Goal: Transaction & Acquisition: Purchase product/service

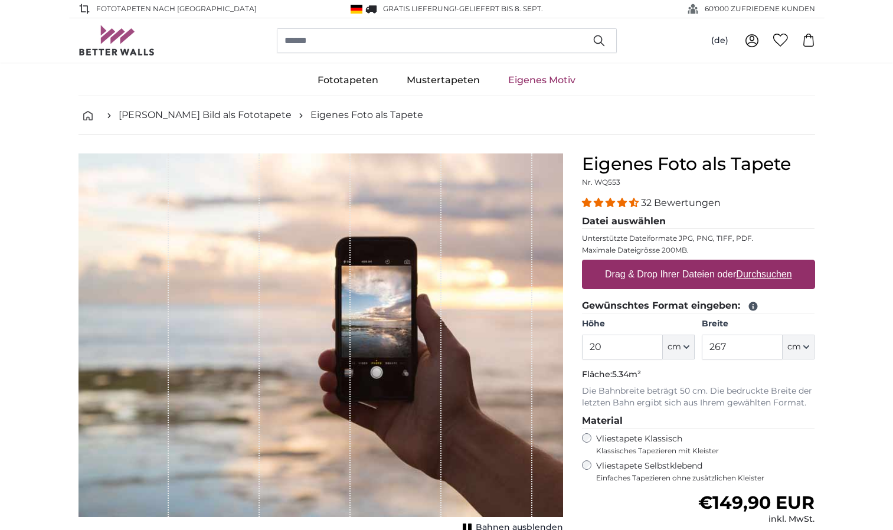
type input "2"
type input "150"
click at [741, 351] on input "267" at bounding box center [742, 347] width 81 height 25
type input "2"
type input "50"
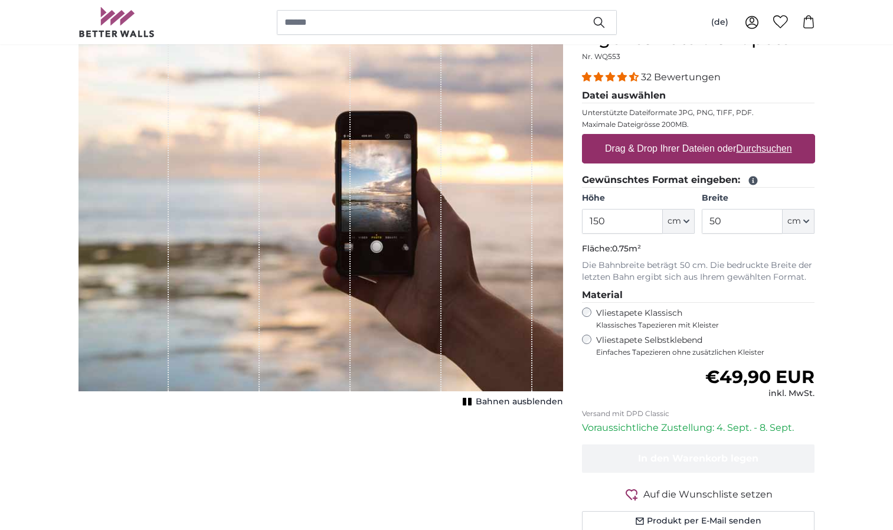
scroll to position [142, 0]
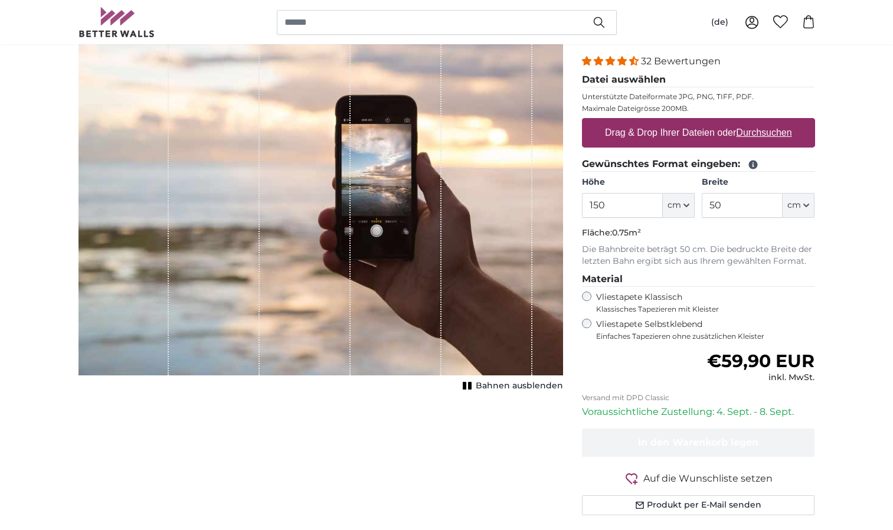
click at [746, 129] on u "Durchsuchen" at bounding box center [763, 132] width 55 height 10
click at [746, 122] on input "Drag & Drop Ihrer Dateien oder Durchsuchen" at bounding box center [698, 120] width 233 height 4
type input "**********"
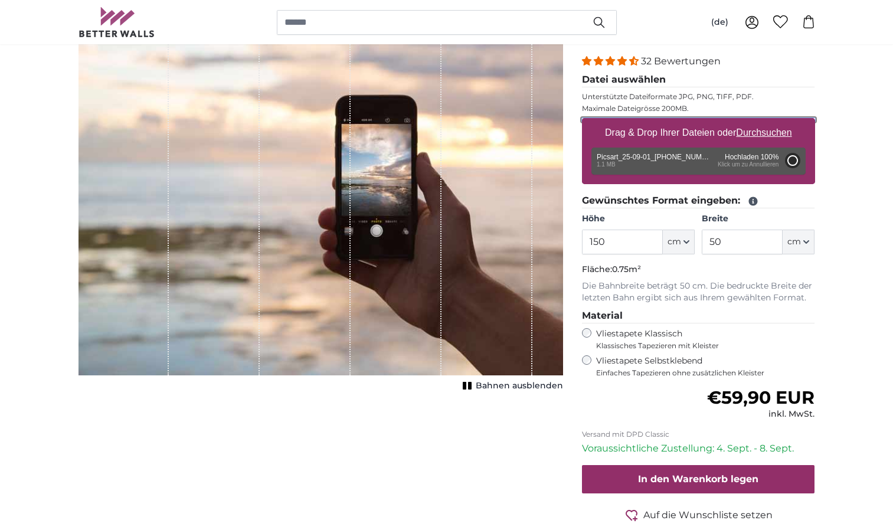
type input "141.2"
type input "72"
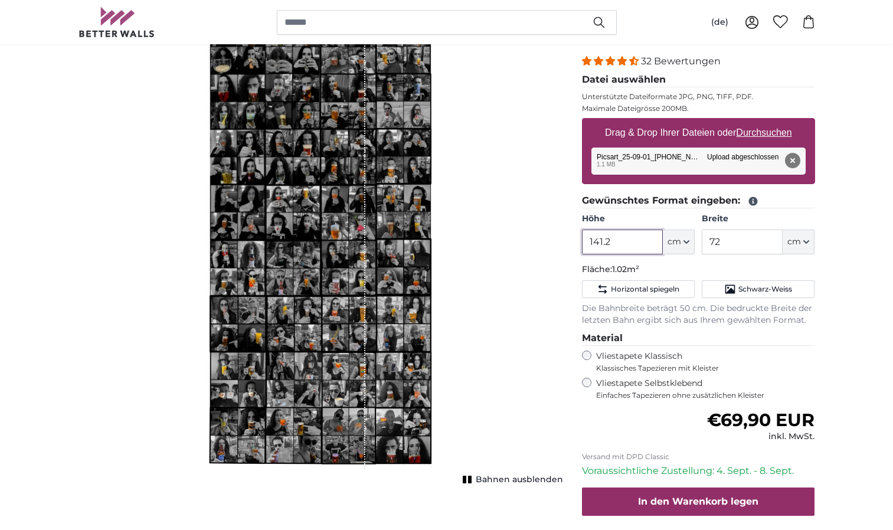
click at [622, 241] on input "141.2" at bounding box center [622, 242] width 81 height 25
type input "1"
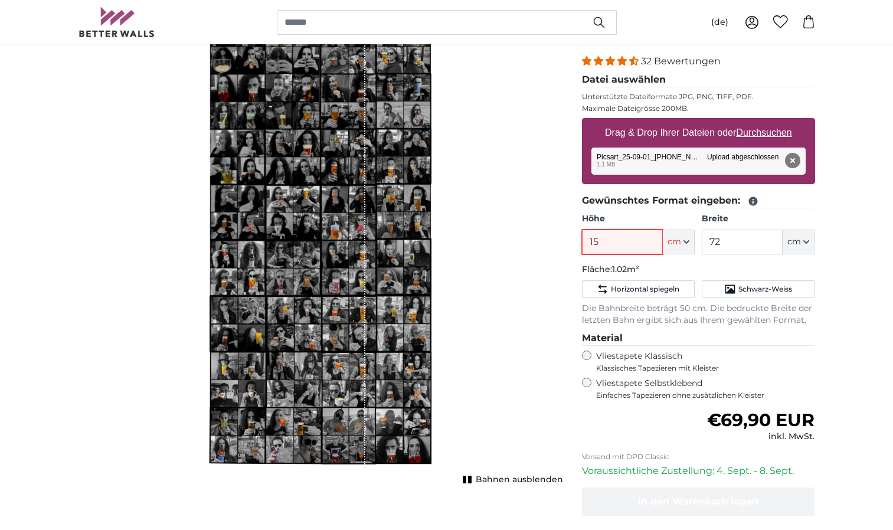
type input "150"
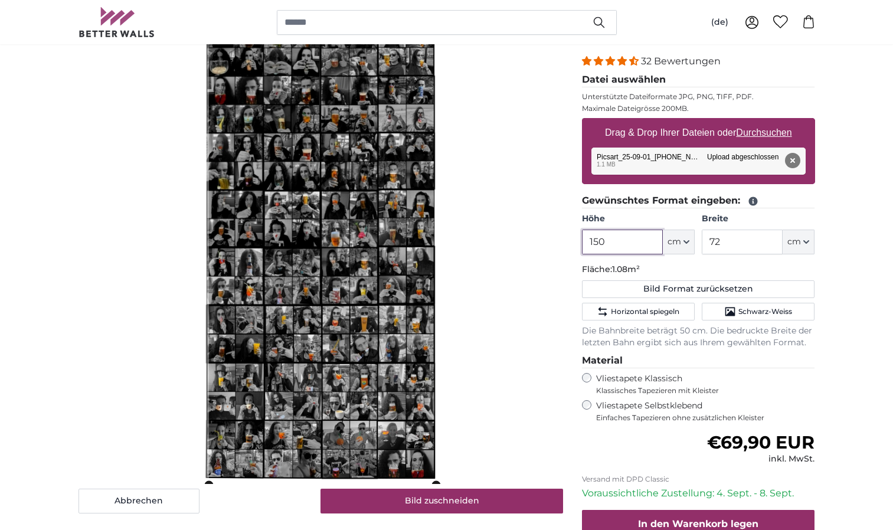
click at [355, 233] on cropper-handle at bounding box center [322, 248] width 227 height 472
click at [331, 156] on cropper-handle at bounding box center [326, 248] width 227 height 472
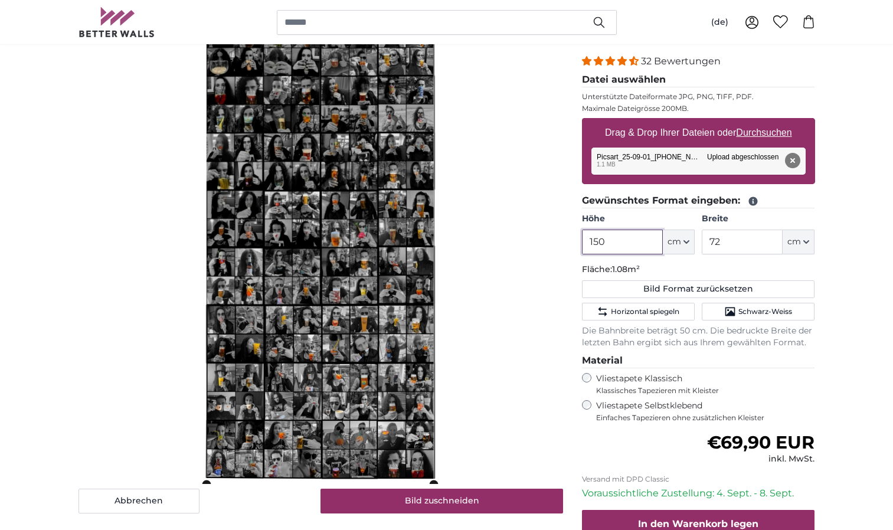
click at [310, 153] on cropper-handle at bounding box center [320, 248] width 227 height 472
type input "150"
click at [521, 150] on div "Abbrechen Bild zuschneiden" at bounding box center [320, 263] width 485 height 502
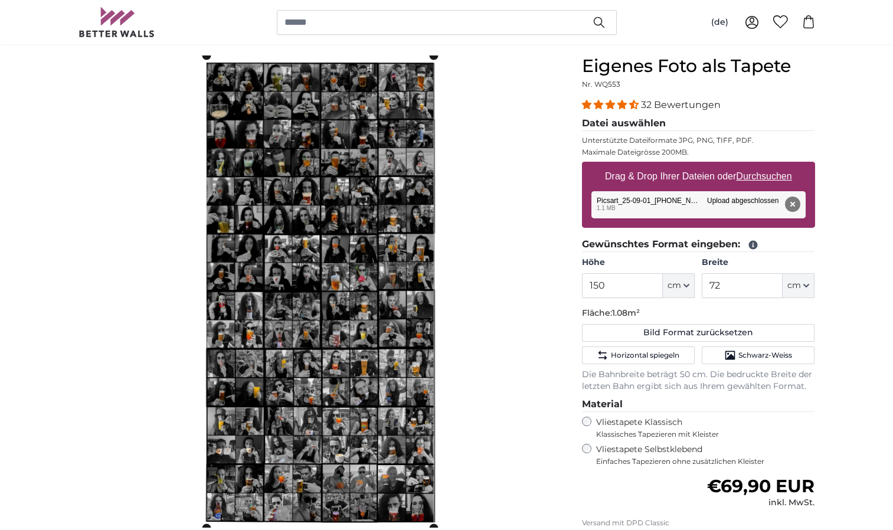
scroll to position [102, 0]
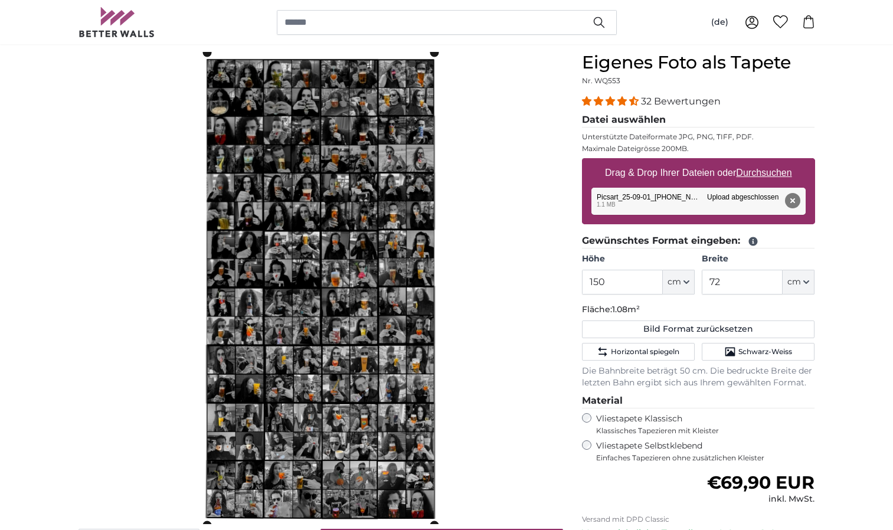
click at [531, 242] on div "Abbrechen Bild zuschneiden" at bounding box center [320, 303] width 485 height 502
click at [748, 279] on input "72" at bounding box center [742, 282] width 81 height 25
type input "7"
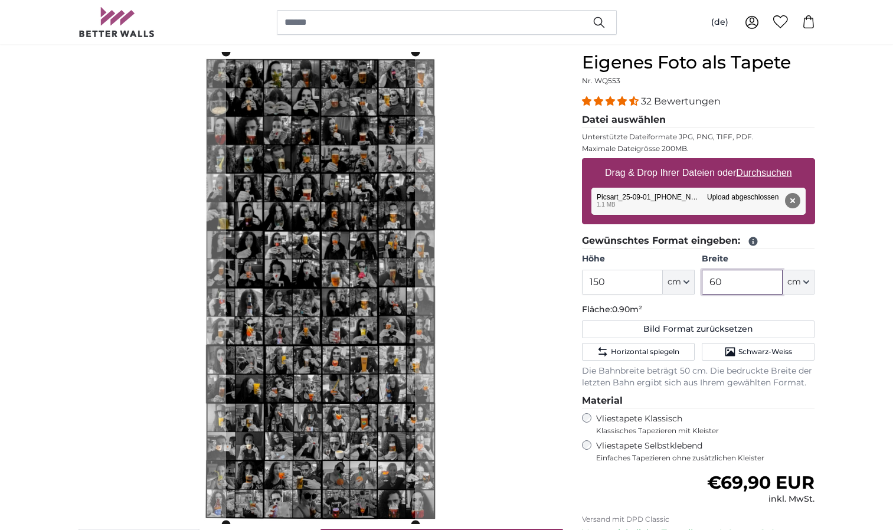
type input "60"
click at [631, 278] on input "150" at bounding box center [622, 282] width 81 height 25
click at [0, 0] on slot at bounding box center [0, 0] width 0 height 0
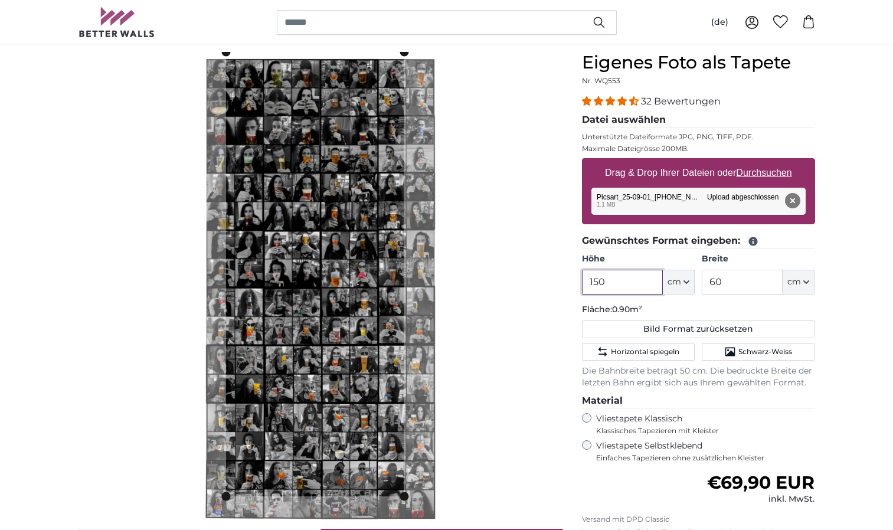
click at [0, 0] on slot at bounding box center [0, 0] width 0 height 0
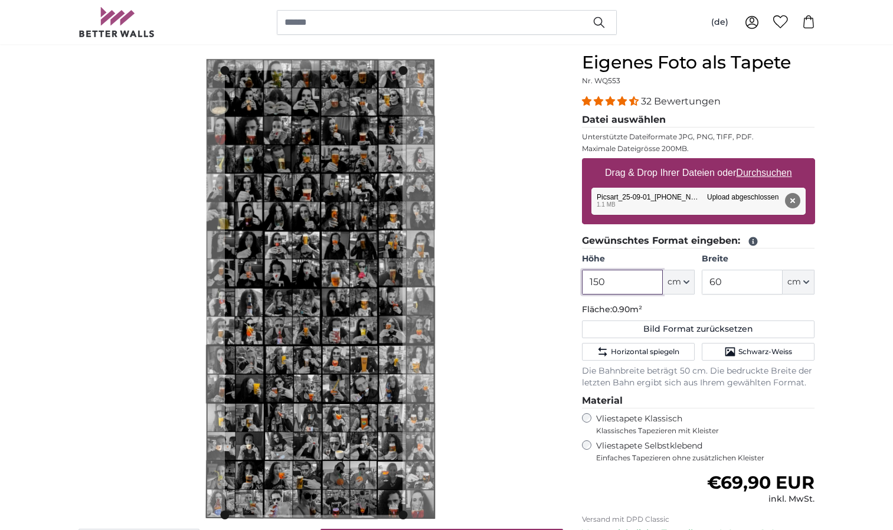
click at [331, 299] on cropper-handle at bounding box center [314, 293] width 178 height 444
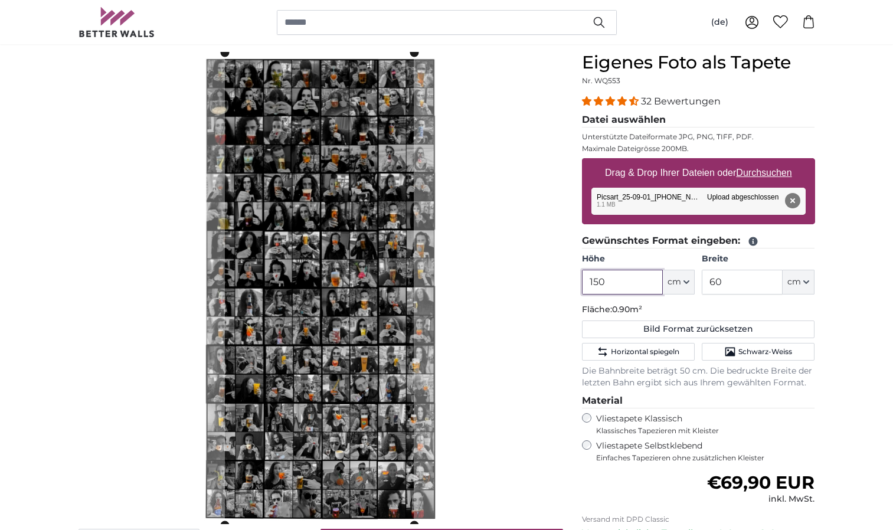
click at [463, 519] on div "Abbrechen Bild zuschneiden" at bounding box center [320, 303] width 485 height 502
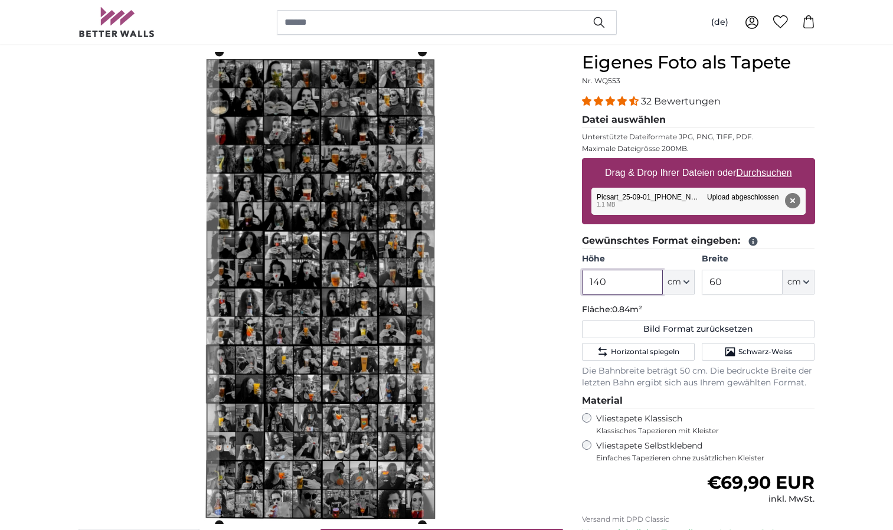
type input "140"
click at [732, 286] on input "60" at bounding box center [742, 282] width 81 height 25
type input "6"
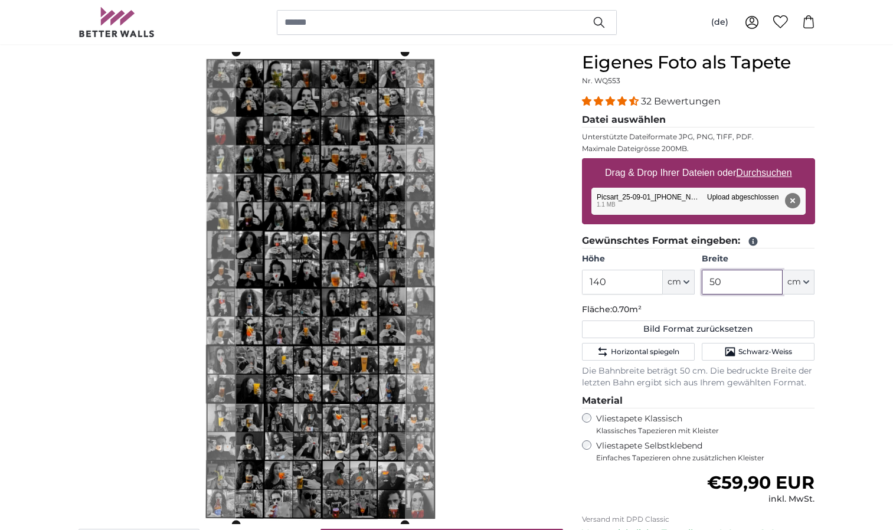
type input "5"
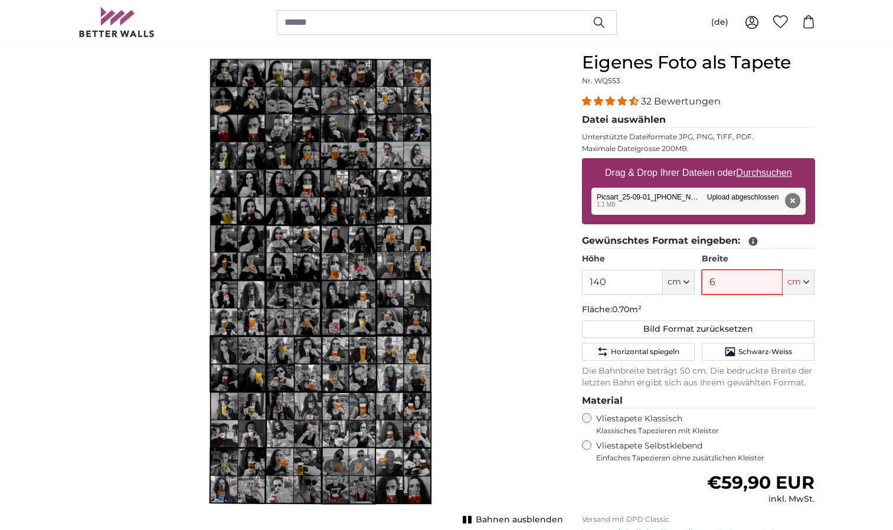
type input "60"
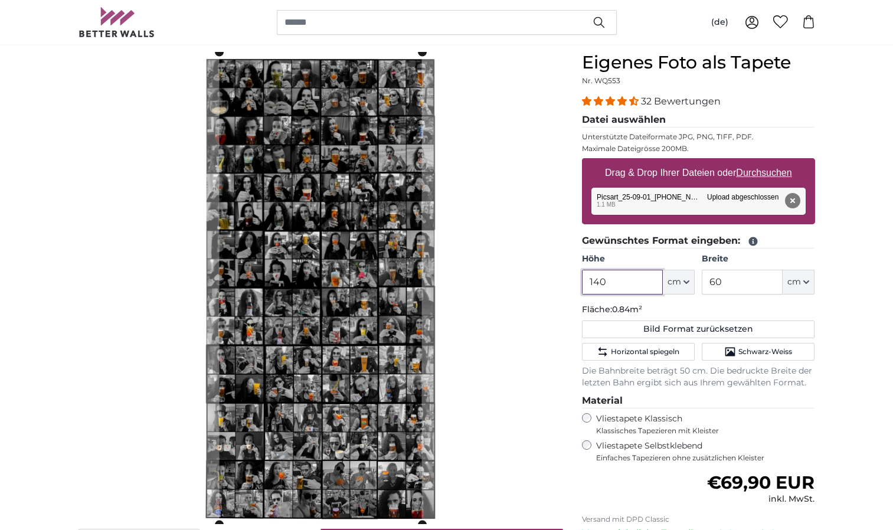
click at [636, 281] on input "140" at bounding box center [622, 282] width 81 height 25
type input "1"
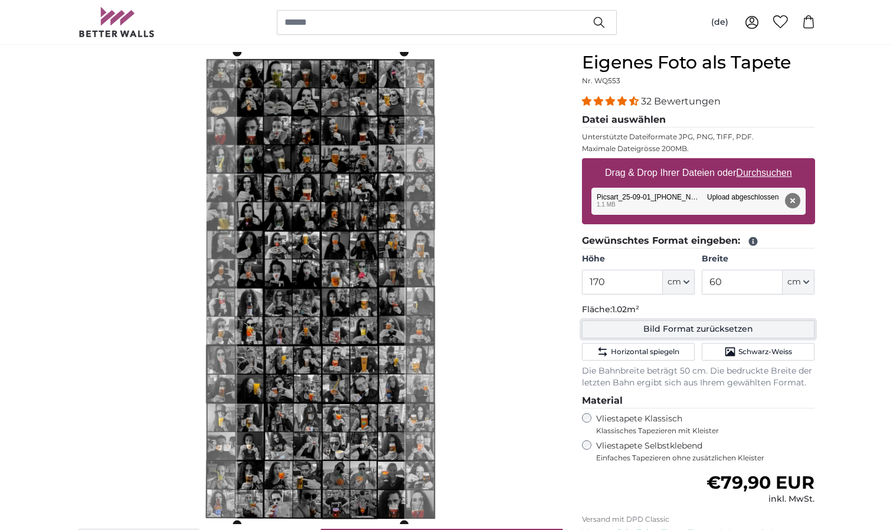
click at [691, 326] on button "Bild Format zurücksetzen" at bounding box center [698, 329] width 233 height 18
type input "141.2"
type input "72"
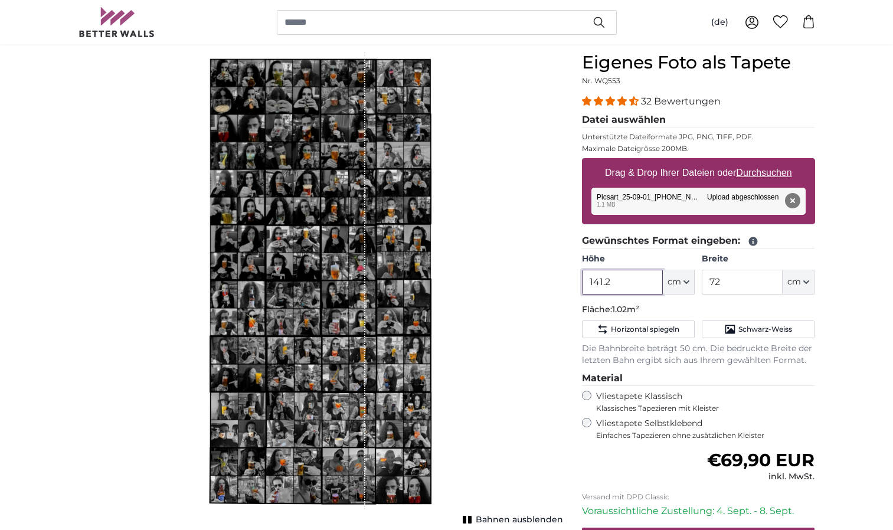
click at [635, 284] on input "141.2" at bounding box center [622, 282] width 81 height 25
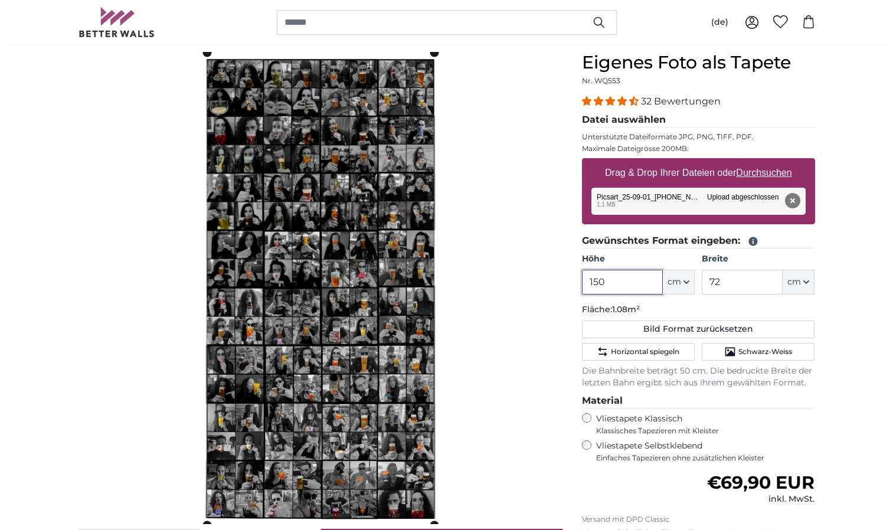
click at [315, 228] on cropper-handle at bounding box center [320, 289] width 227 height 472
type input "150"
click at [522, 251] on div "Abbrechen Bild zuschneiden" at bounding box center [320, 303] width 485 height 502
